Goal: Check status: Check status

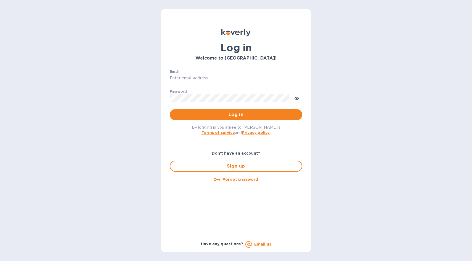
click at [194, 80] on input "Email" at bounding box center [236, 78] width 132 height 8
type input "[PERSON_NAME][EMAIL_ADDRESS][PERSON_NAME][DOMAIN_NAME]"
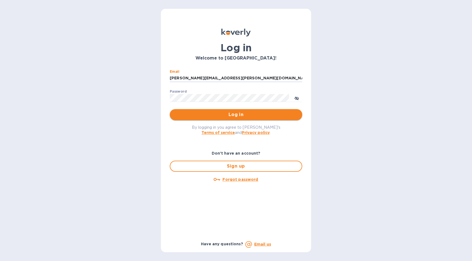
click at [234, 118] on span "Log in" at bounding box center [236, 114] width 124 height 7
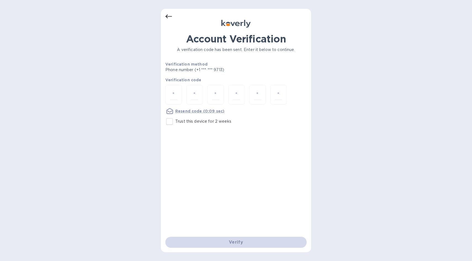
click at [171, 124] on input "Trust this device for 2 weeks" at bounding box center [170, 122] width 12 height 12
checkbox input "true"
click at [175, 97] on input "number" at bounding box center [173, 95] width 7 height 10
type input "6"
type input "5"
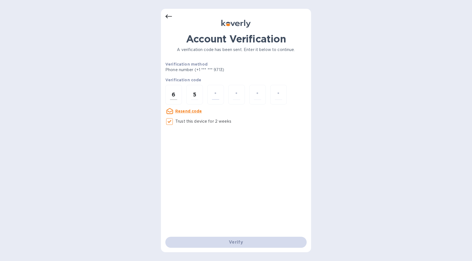
type input "9"
type input "0"
type input "3"
type input "7"
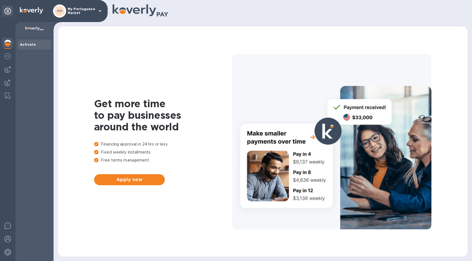
click at [99, 10] on icon at bounding box center [100, 11] width 7 height 7
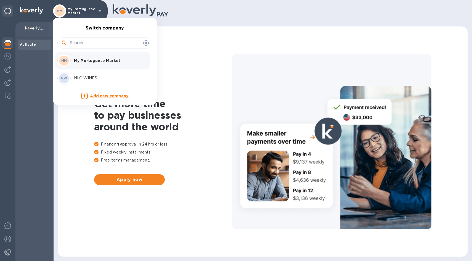
click at [85, 80] on p "NLC WINES" at bounding box center [109, 78] width 70 height 6
